Goal: Check status: Check status

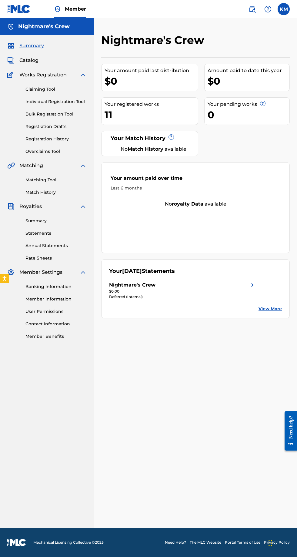
click at [37, 62] on span "Catalog" at bounding box center [28, 60] width 19 height 7
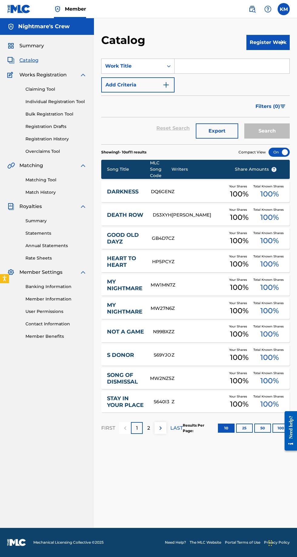
click at [38, 45] on span "Summary" at bounding box center [31, 45] width 25 height 7
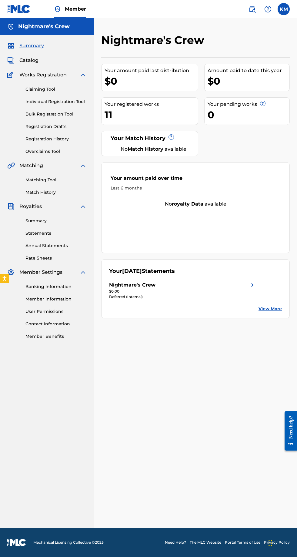
click at [67, 138] on link "Registration History" at bounding box center [55, 139] width 61 height 6
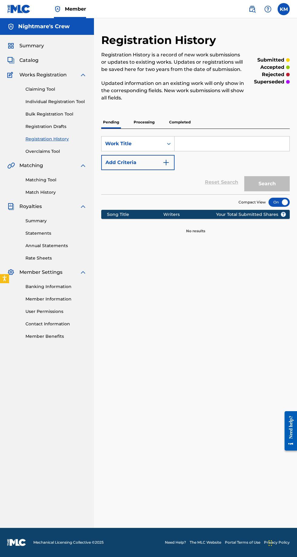
click at [155, 116] on p "Processing" at bounding box center [144, 122] width 25 height 13
